Goal: Information Seeking & Learning: Learn about a topic

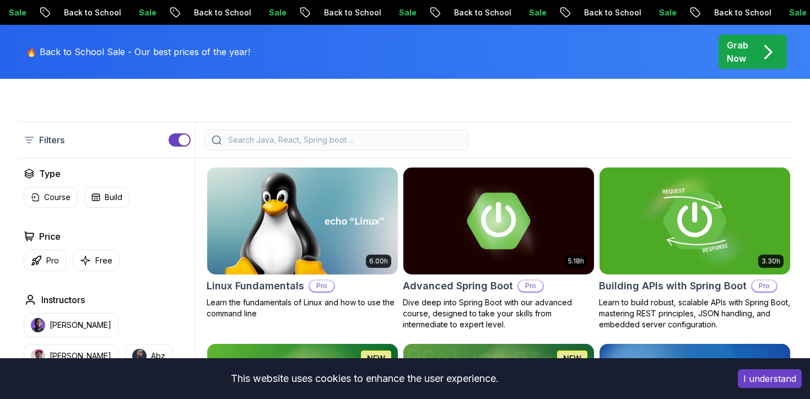
scroll to position [268, 0]
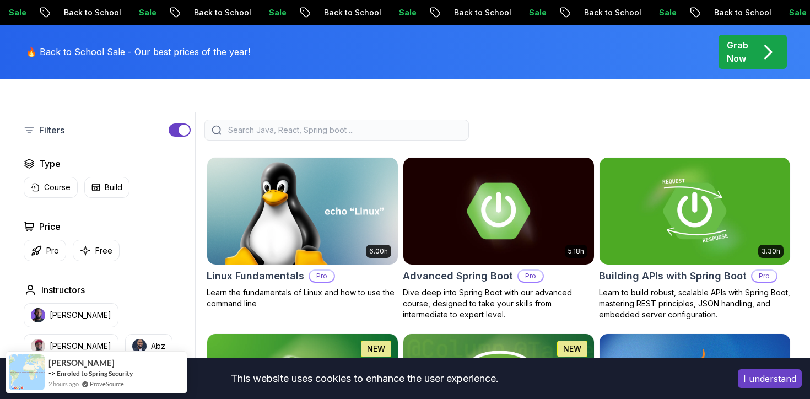
click at [424, 129] on input "search" at bounding box center [344, 130] width 236 height 11
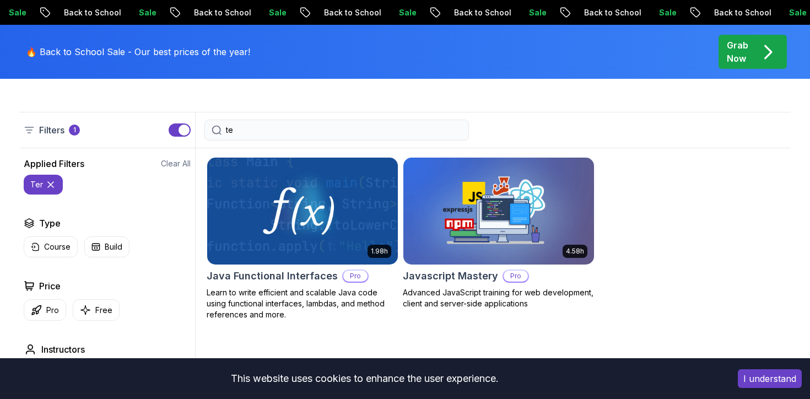
type input "t"
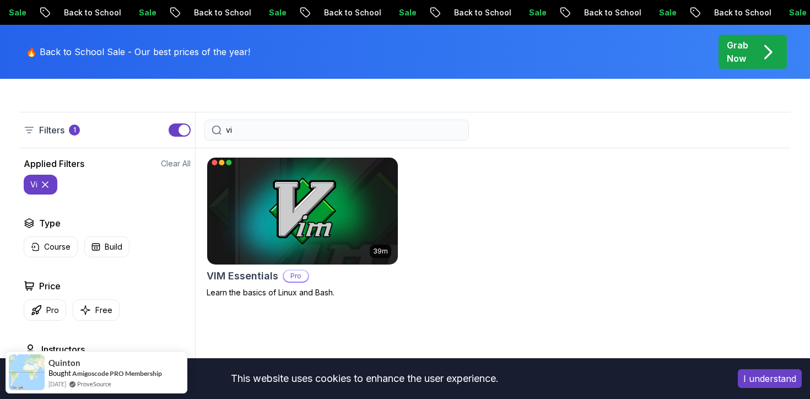
type input "v"
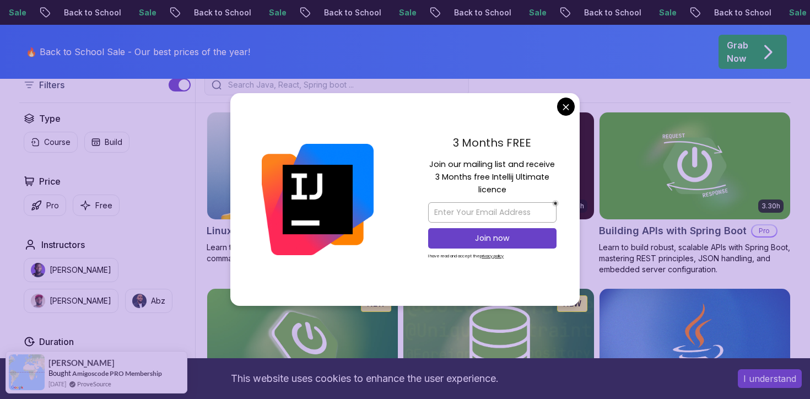
scroll to position [325, 0]
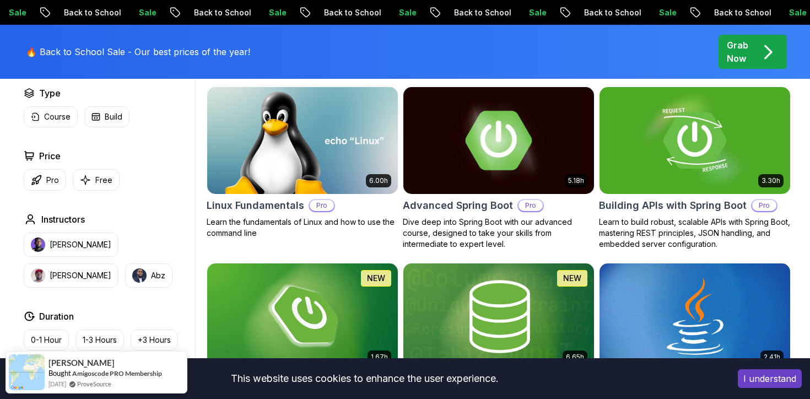
scroll to position [341, 0]
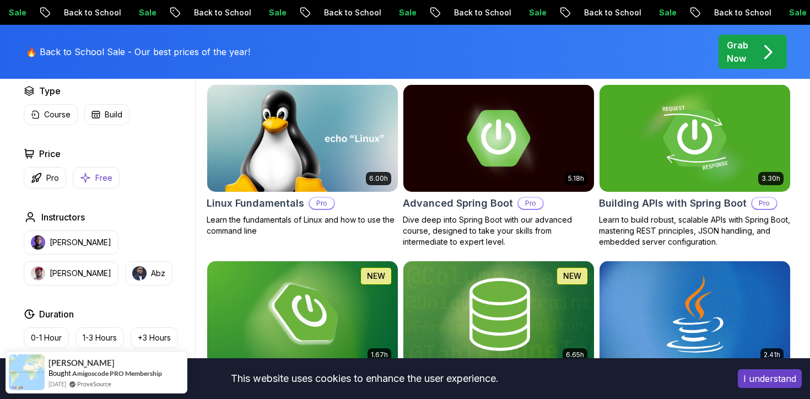
click at [108, 181] on p "Free" at bounding box center [103, 178] width 17 height 11
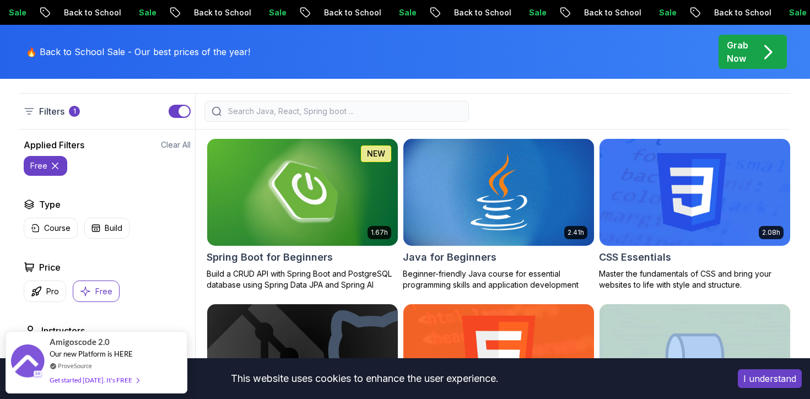
scroll to position [102, 0]
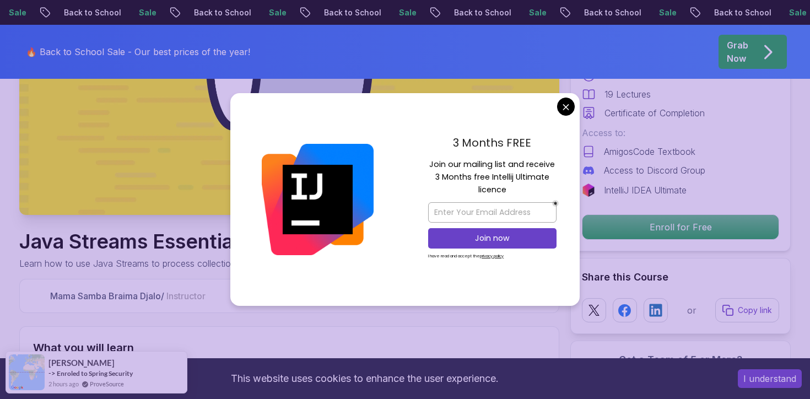
scroll to position [226, 0]
